Goal: Task Accomplishment & Management: Manage account settings

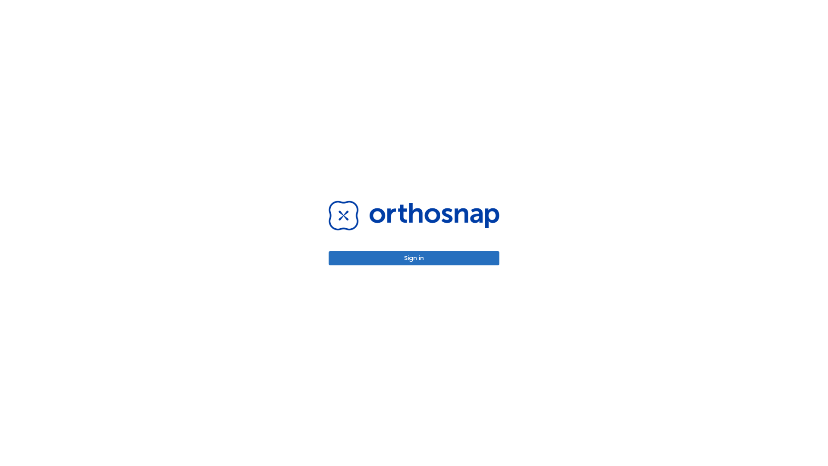
click at [414, 258] on button "Sign in" at bounding box center [414, 258] width 171 height 14
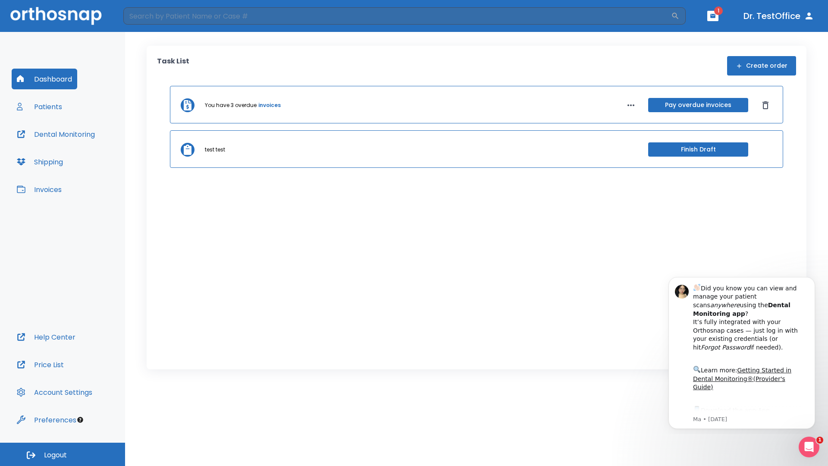
click at [63, 454] on span "Logout" at bounding box center [55, 454] width 23 height 9
